Goal: Information Seeking & Learning: Learn about a topic

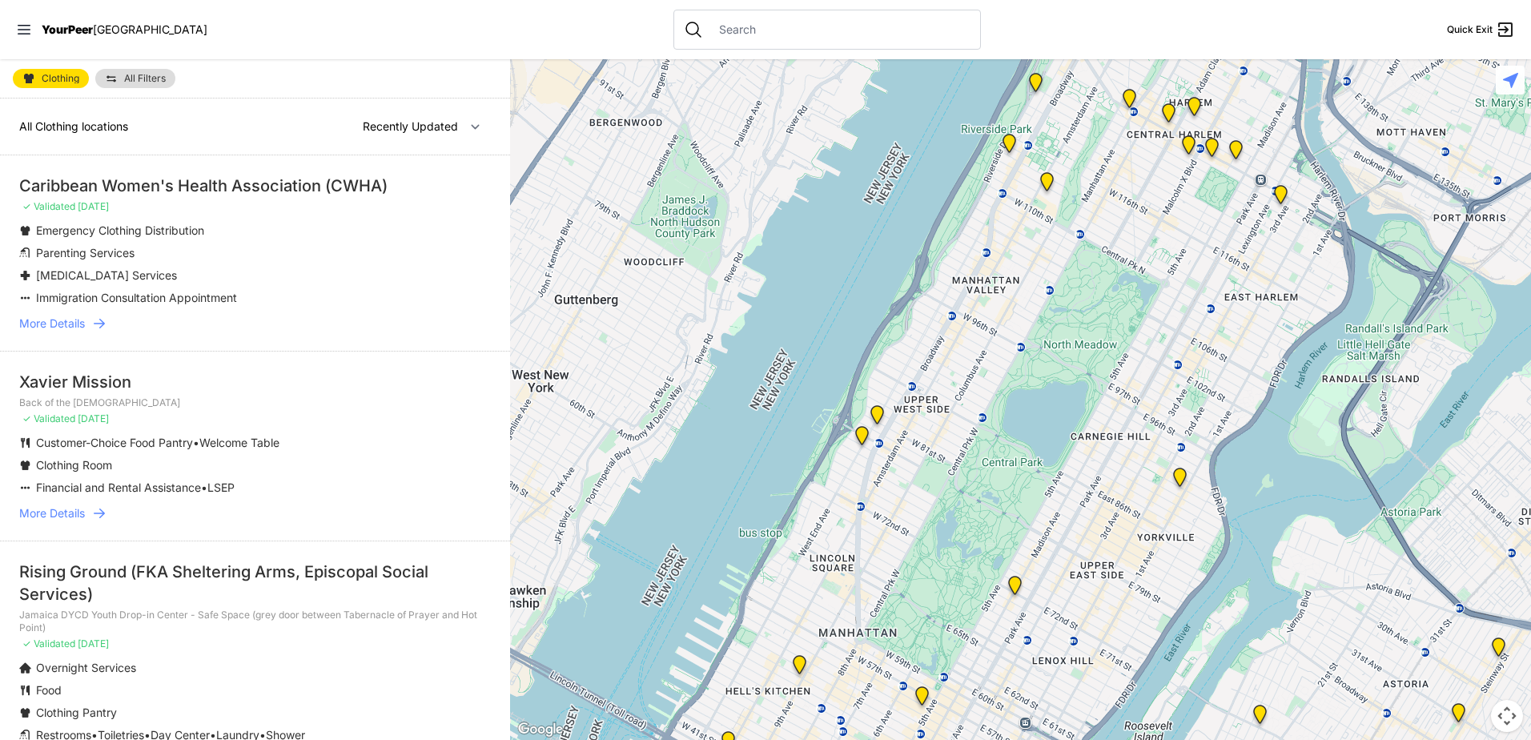
click at [364, 317] on link "More Details" at bounding box center [255, 323] width 472 height 16
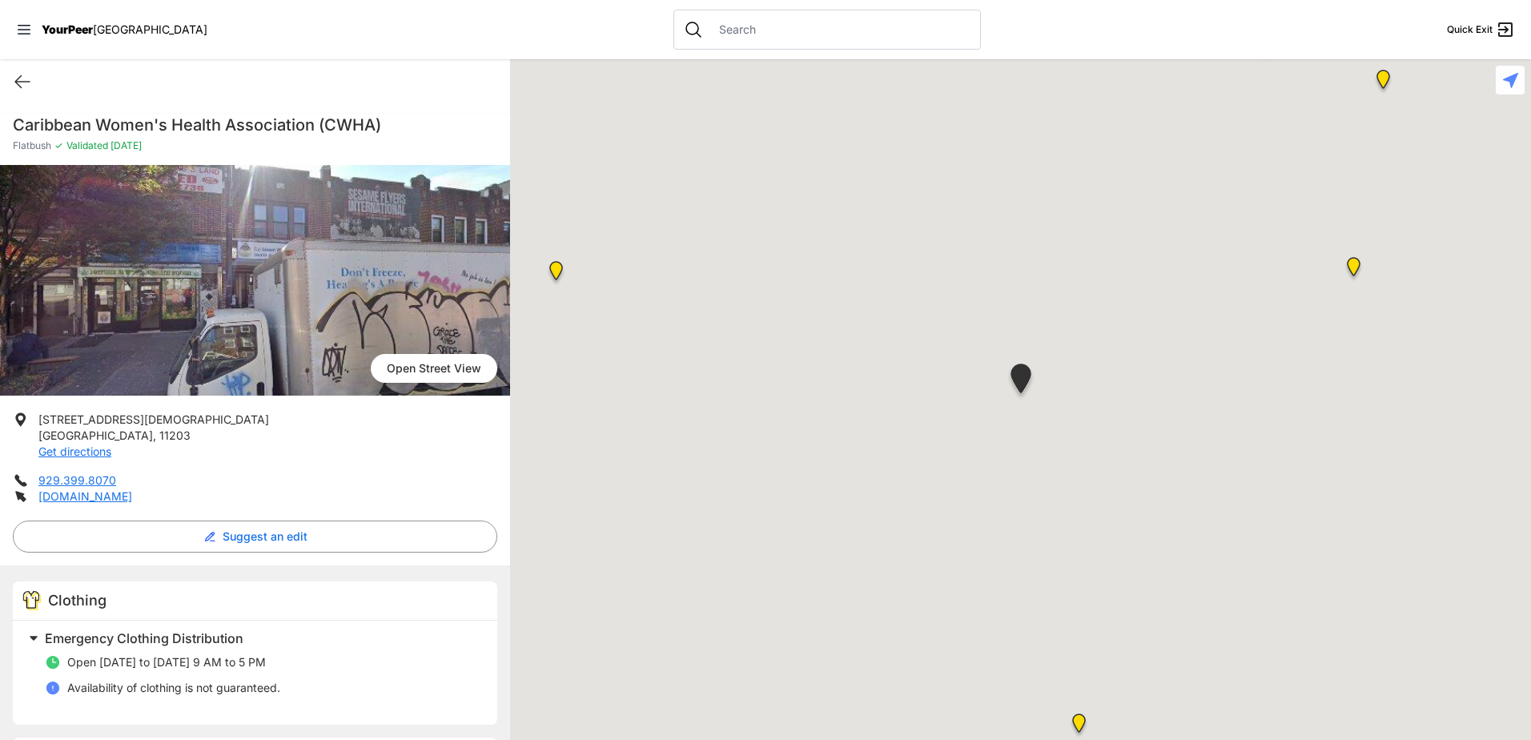
select select "recentlyUpdated"
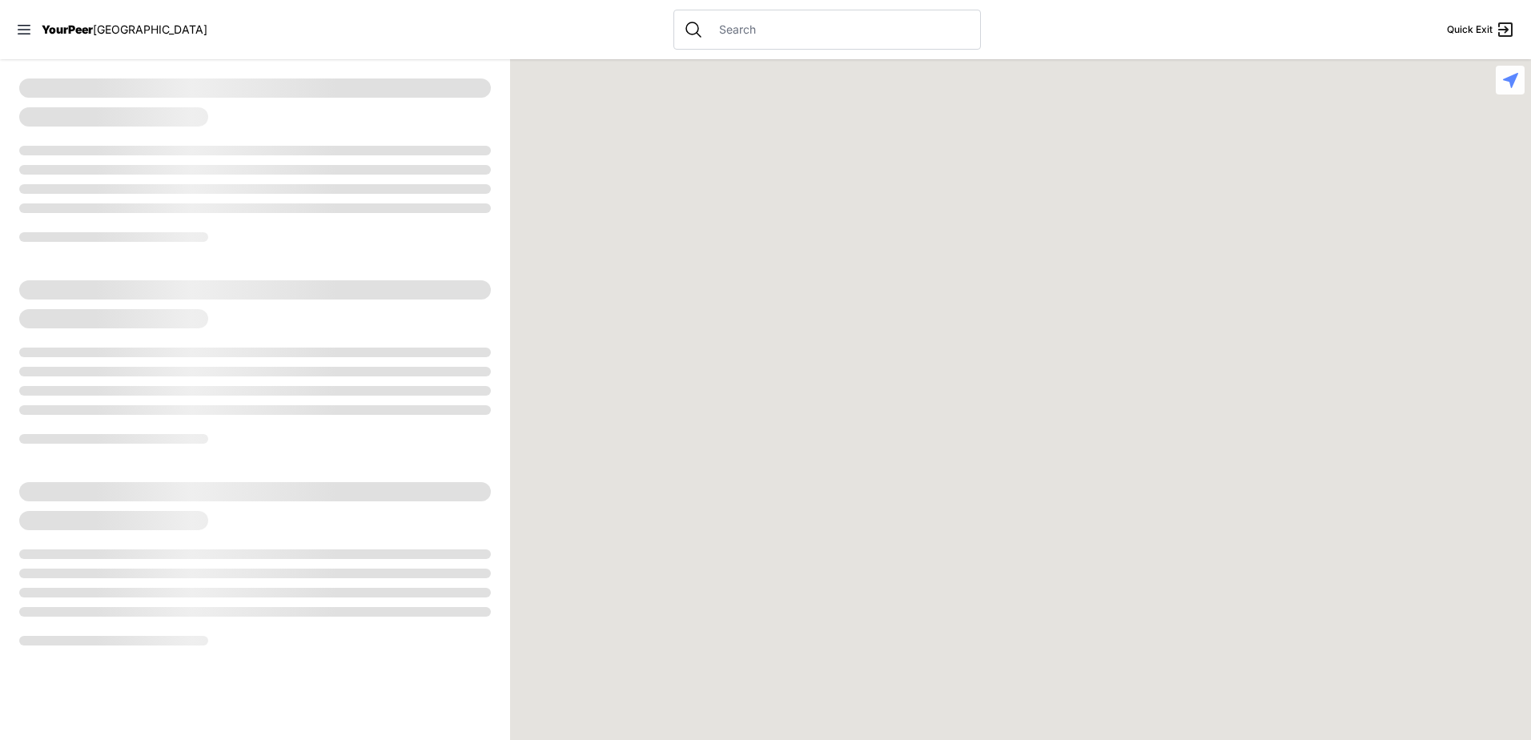
select select "recentlyUpdated"
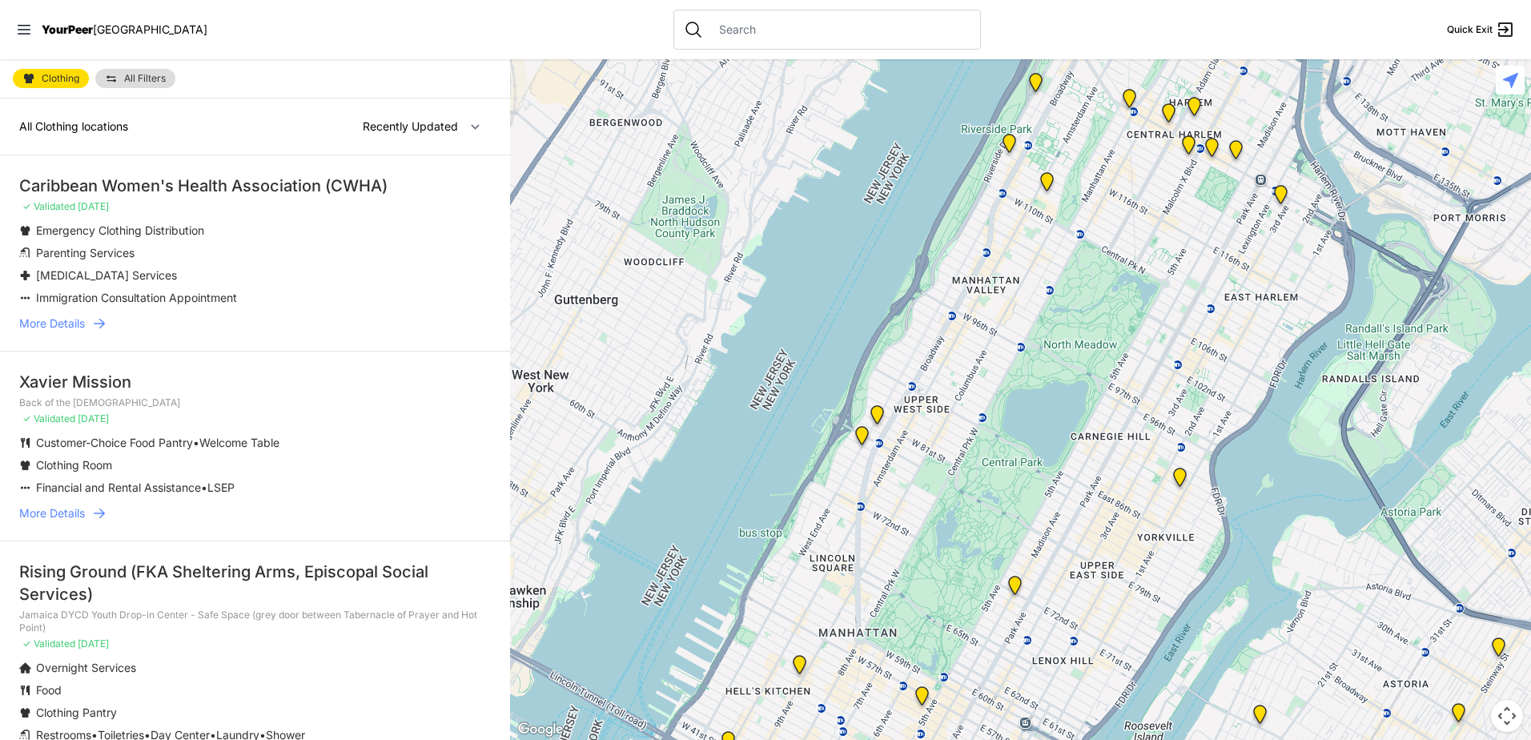
click at [931, 315] on div at bounding box center [1020, 399] width 1021 height 681
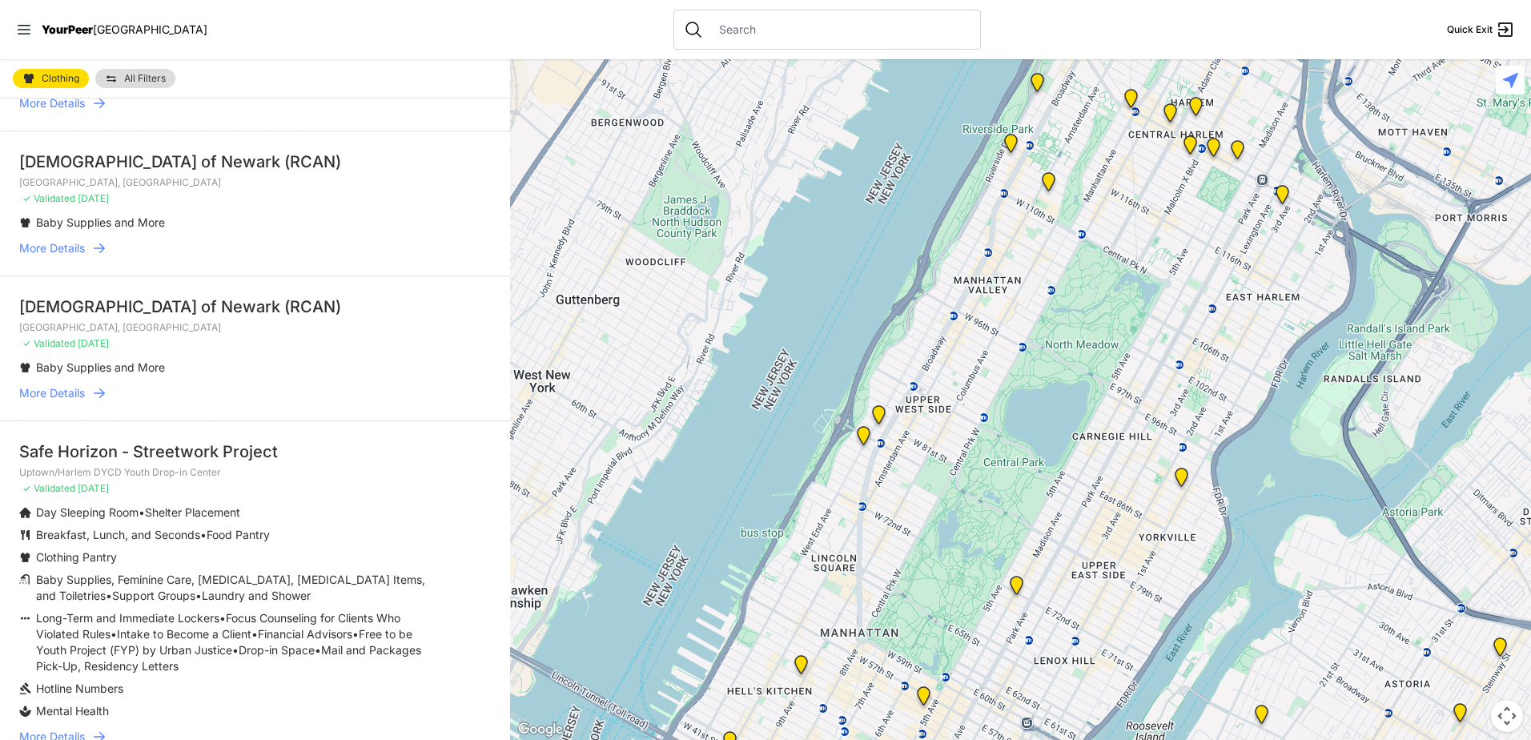
scroll to position [3975, 0]
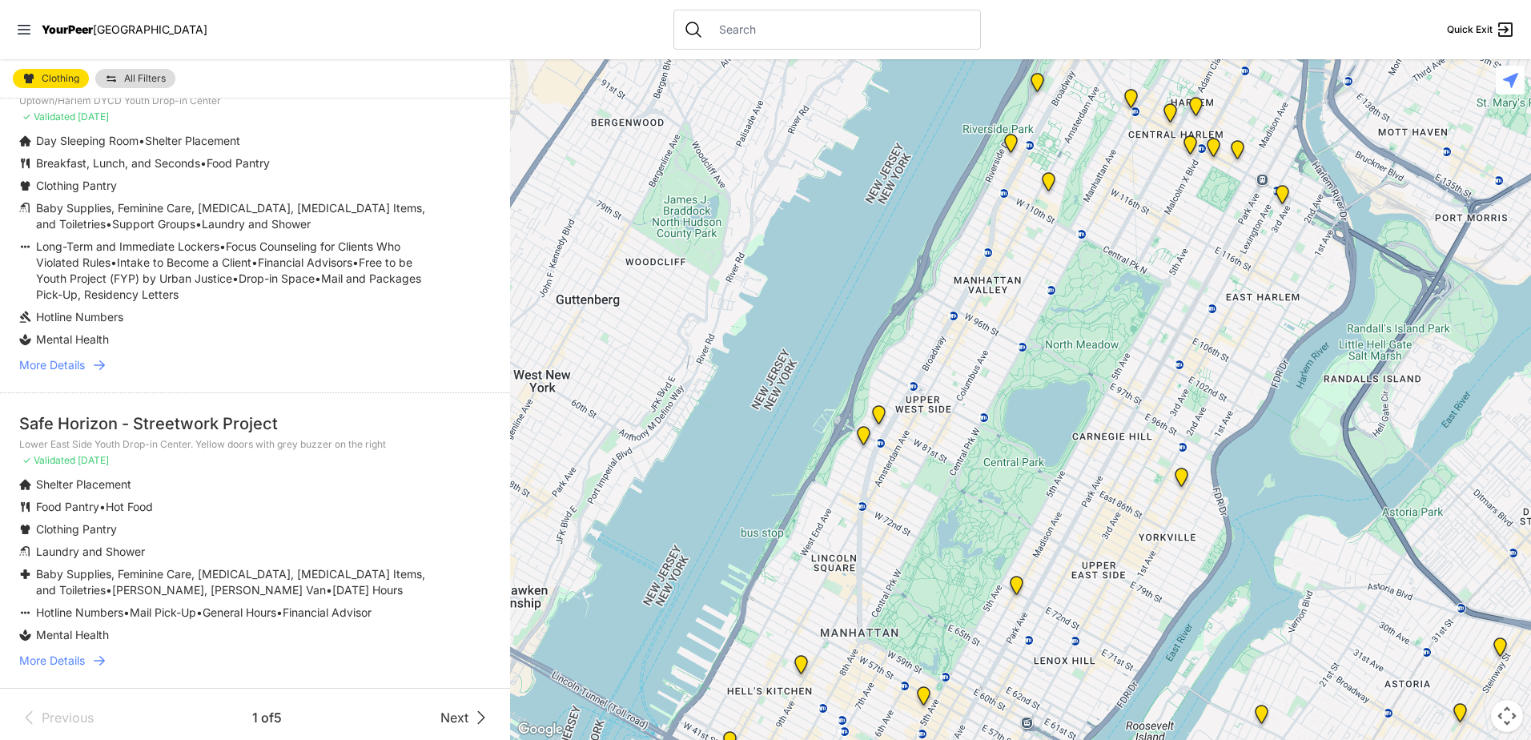
click at [459, 725] on div "Previous 1 of 5 Next" at bounding box center [255, 717] width 510 height 58
click at [454, 700] on div "Previous 1 of 5 Next" at bounding box center [255, 717] width 510 height 58
click at [445, 708] on span "Next" at bounding box center [454, 717] width 28 height 19
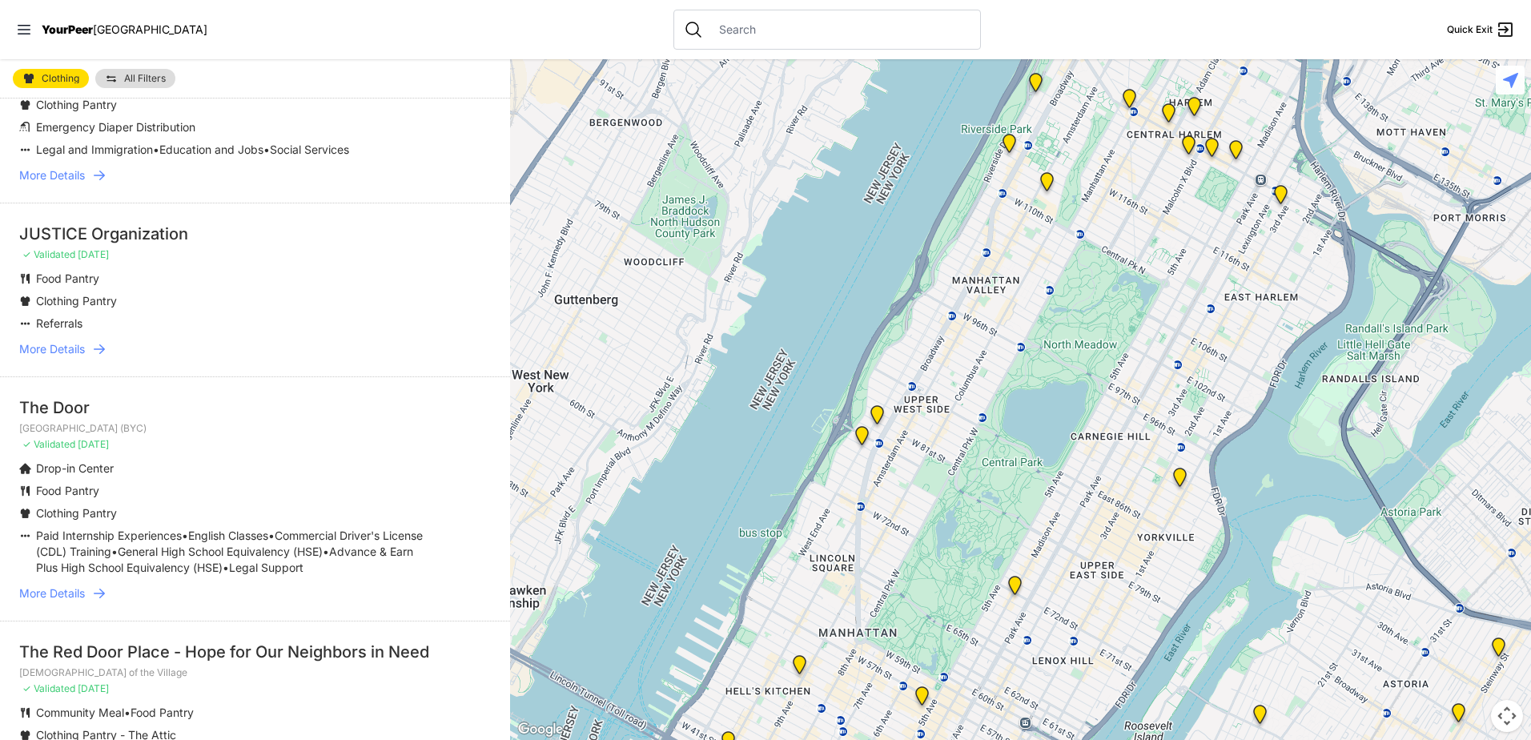
scroll to position [3363, 0]
